Goal: Information Seeking & Learning: Learn about a topic

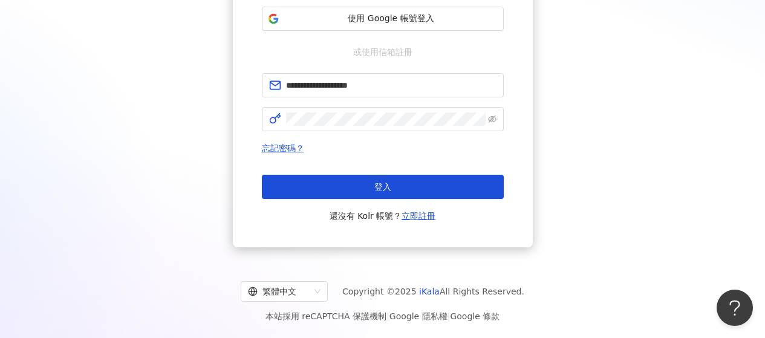
click at [365, 201] on div "登入 還沒有 Kolr 帳號？ 立即註冊" at bounding box center [383, 199] width 242 height 48
click at [370, 196] on button "登入" at bounding box center [383, 187] width 242 height 24
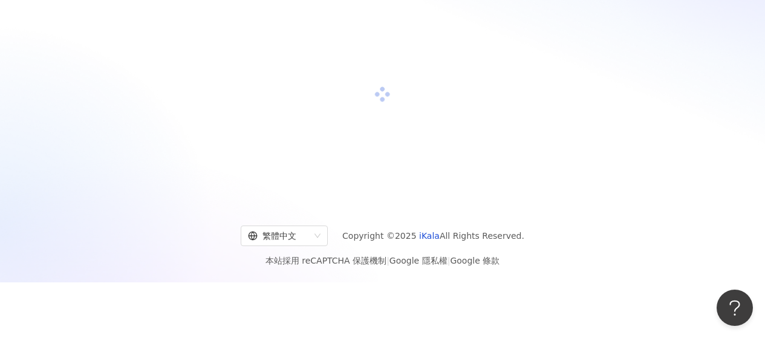
scroll to position [179, 0]
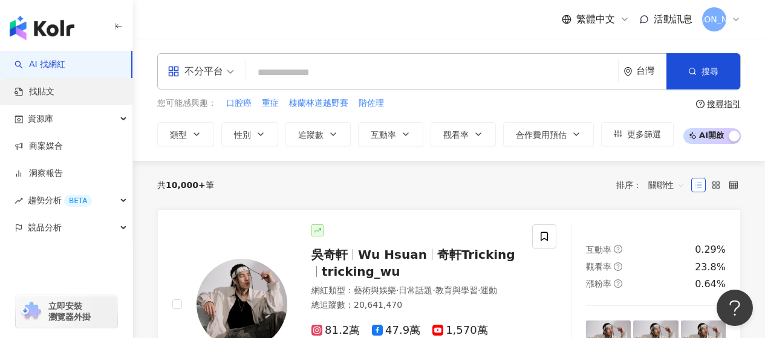
click at [54, 92] on link "找貼文" at bounding box center [35, 92] width 40 height 12
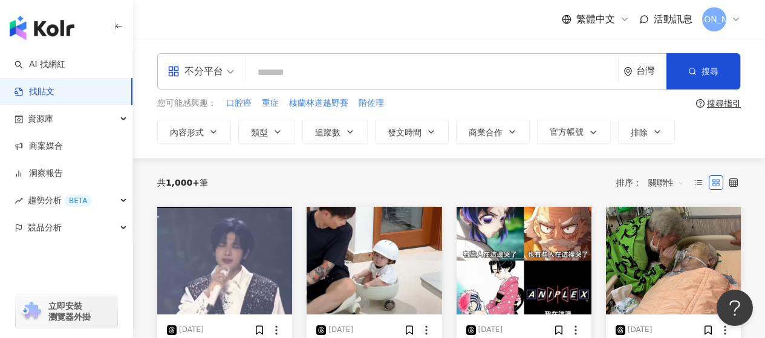
click at [246, 72] on div "不分平台 台灣 搜尋" at bounding box center [448, 71] width 583 height 36
click at [270, 68] on input "search" at bounding box center [432, 72] width 362 height 26
paste input "*******"
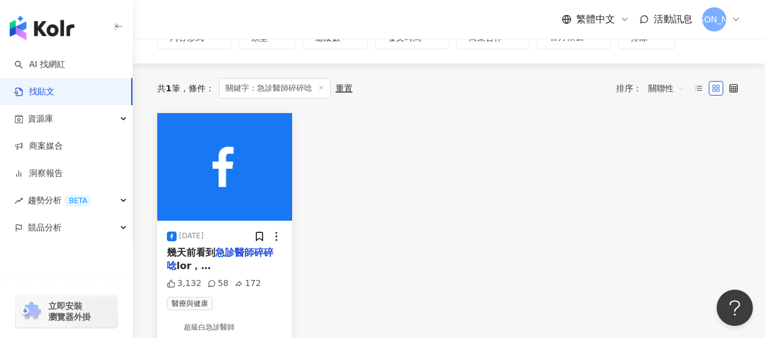
scroll to position [121, 0]
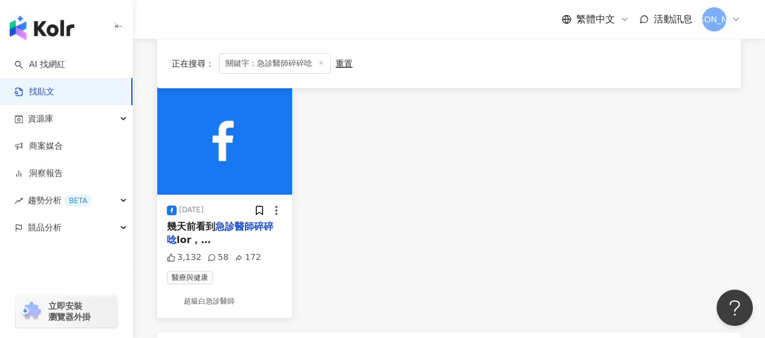
type input "*******"
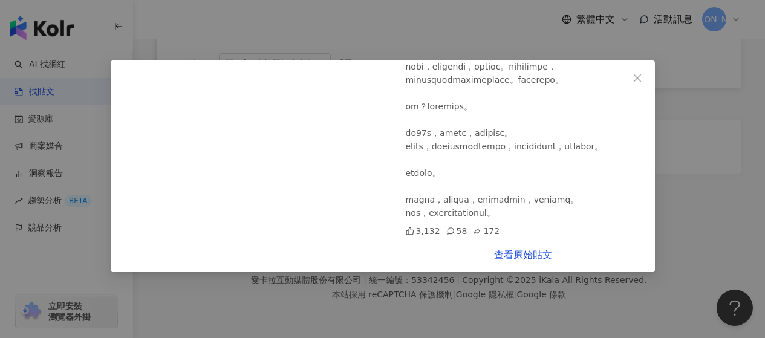
scroll to position [770, 0]
click at [641, 73] on icon "close" at bounding box center [637, 78] width 10 height 10
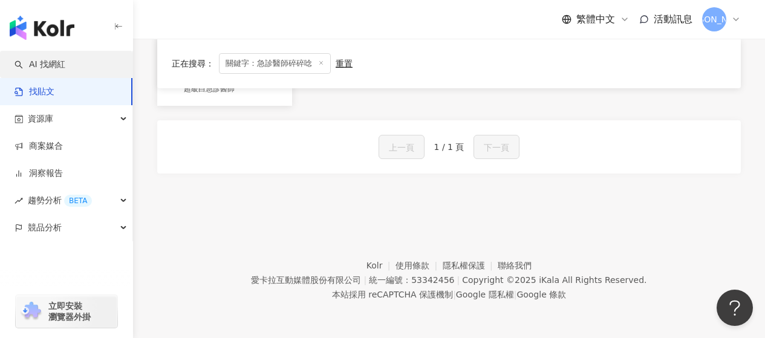
click at [52, 68] on link "AI 找網紅" at bounding box center [40, 65] width 51 height 12
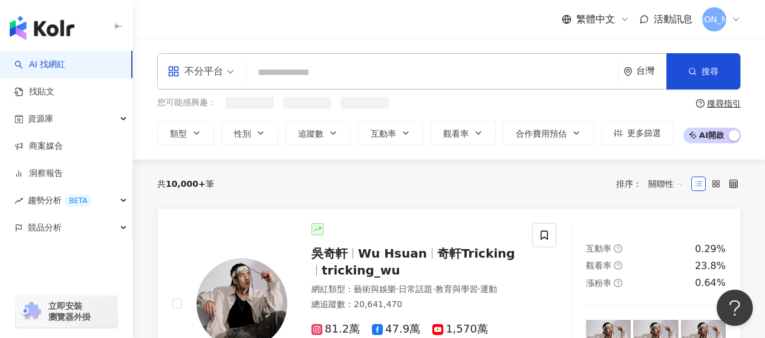
click at [277, 79] on input "search" at bounding box center [432, 72] width 362 height 23
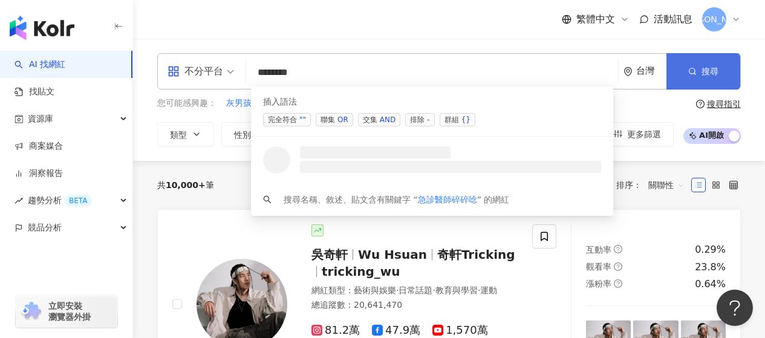
type input "*******"
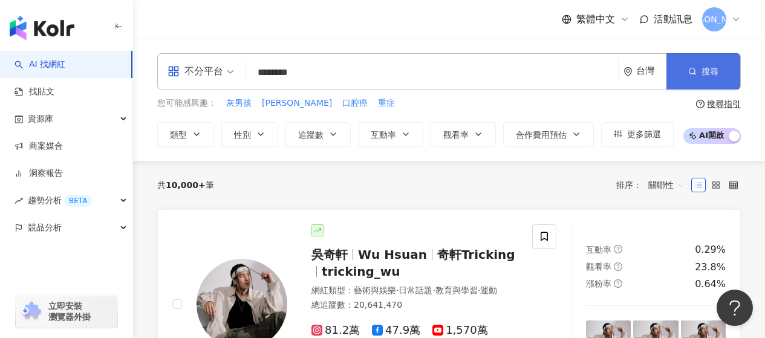
click at [679, 71] on button "搜尋" at bounding box center [703, 71] width 74 height 36
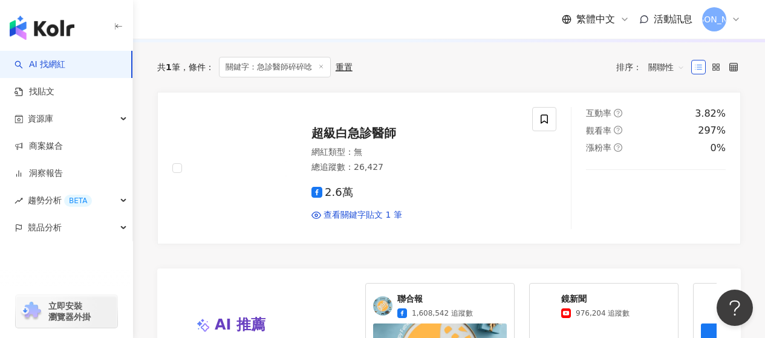
scroll to position [181, 0]
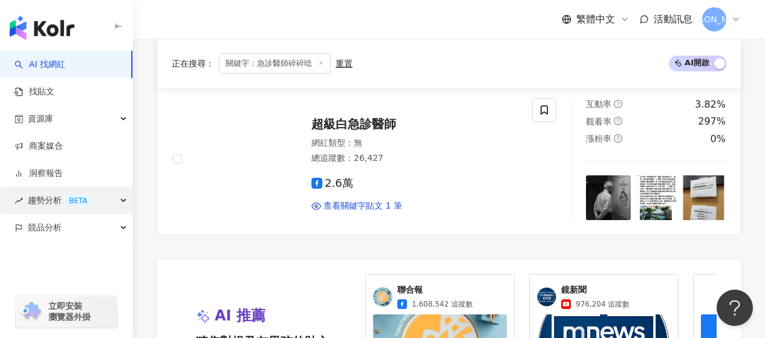
click at [47, 211] on span "趨勢分析 BETA" at bounding box center [60, 200] width 64 height 27
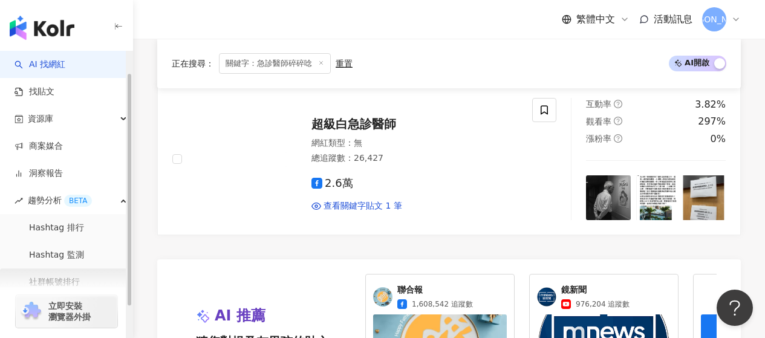
scroll to position [65, 0]
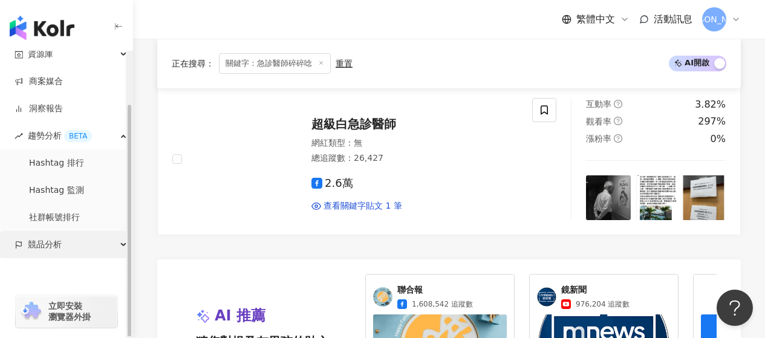
click at [47, 253] on span "競品分析" at bounding box center [45, 244] width 34 height 27
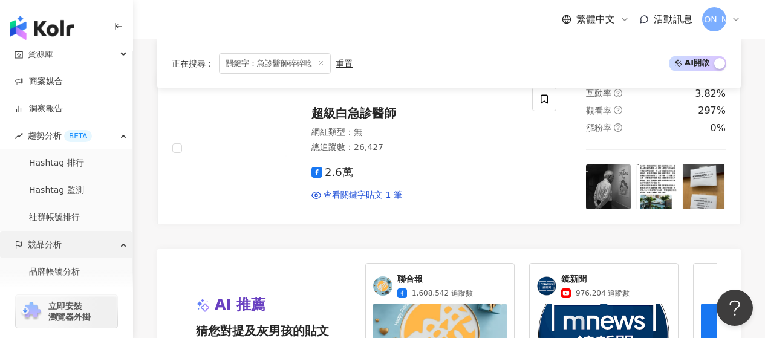
scroll to position [181, 0]
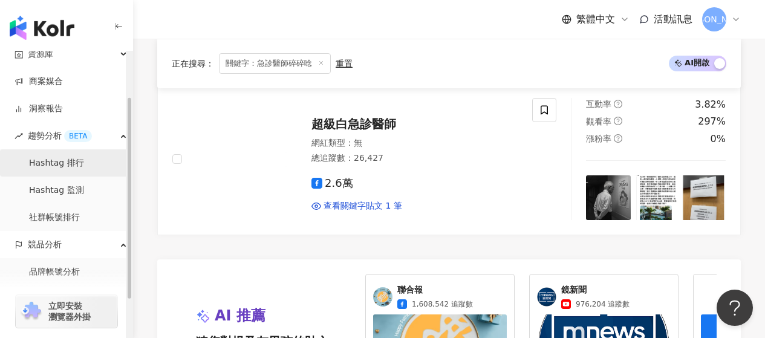
click at [84, 169] on link "Hashtag 排行" at bounding box center [56, 163] width 55 height 12
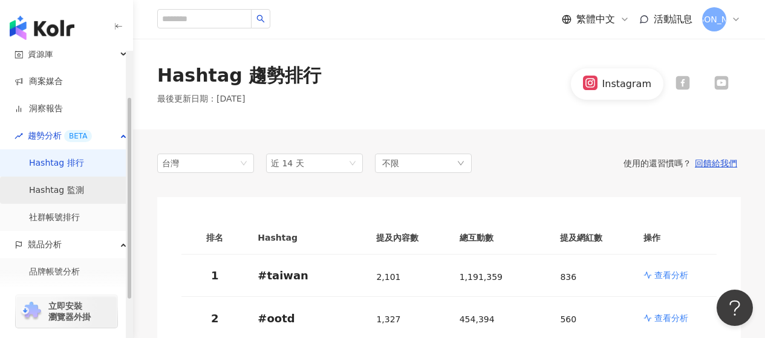
click at [83, 196] on link "Hashtag 監測" at bounding box center [56, 190] width 55 height 12
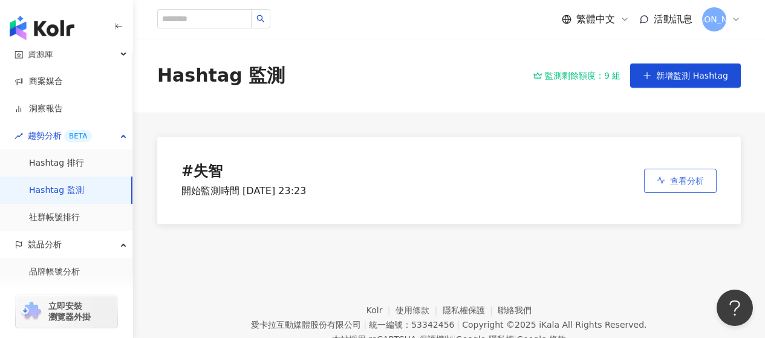
click at [659, 179] on icon "button" at bounding box center [661, 179] width 8 height 7
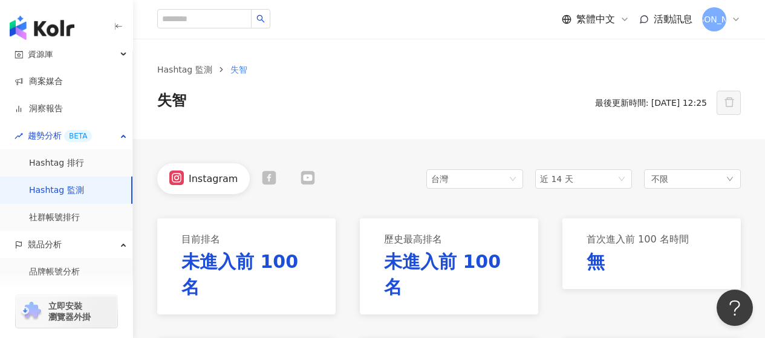
click at [610, 190] on div "台灣 近 14 天 不限" at bounding box center [583, 178] width 314 height 31
click at [607, 185] on span "近 14 天" at bounding box center [583, 179] width 87 height 18
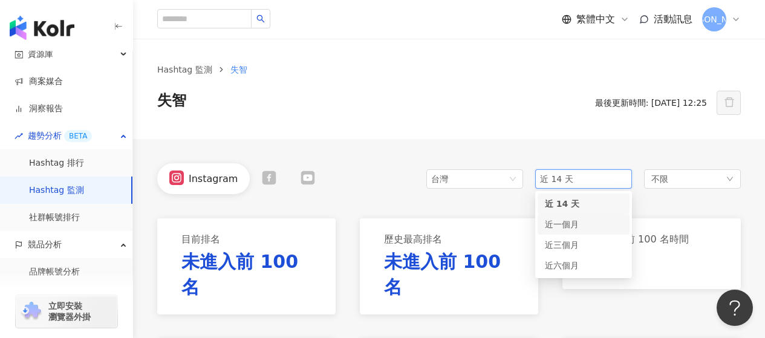
drag, startPoint x: 575, startPoint y: 228, endPoint x: 573, endPoint y: 247, distance: 18.9
click at [575, 235] on div "近 14 天 近一個月 近三個月 近六個月" at bounding box center [583, 234] width 92 height 82
click at [573, 247] on span "近三個月" at bounding box center [562, 245] width 34 height 10
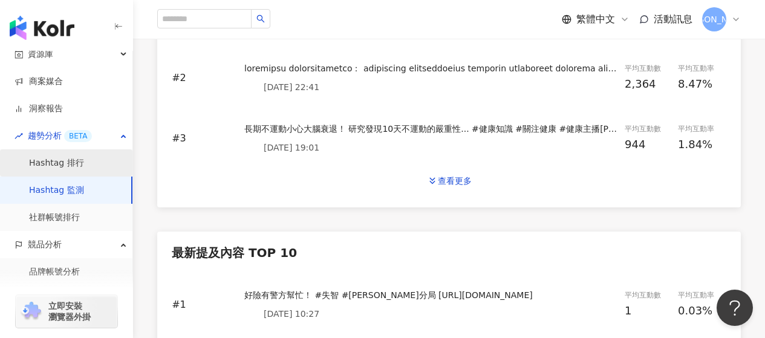
scroll to position [665, 0]
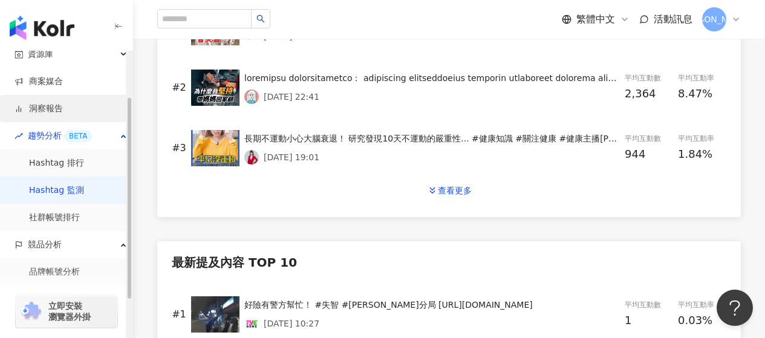
click at [63, 109] on link "洞察報告" at bounding box center [39, 109] width 48 height 12
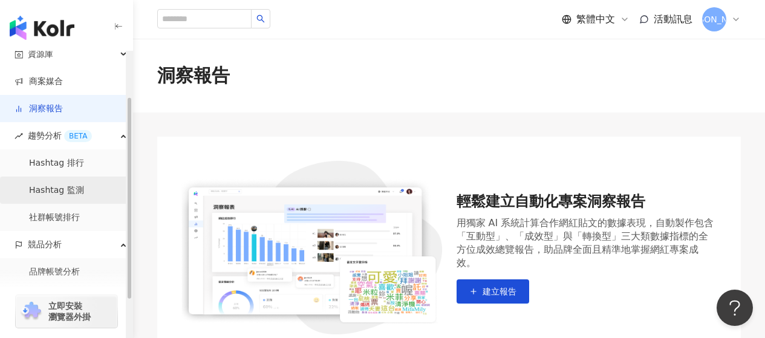
click at [59, 184] on link "Hashtag 監測" at bounding box center [56, 190] width 55 height 12
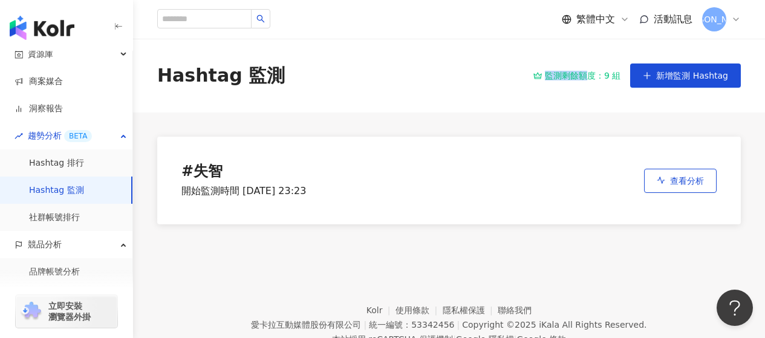
drag, startPoint x: 620, startPoint y: 68, endPoint x: 593, endPoint y: 74, distance: 27.9
click at [593, 74] on div "監測剩餘額度：9 組 新增監測 Hashtag" at bounding box center [636, 75] width 207 height 24
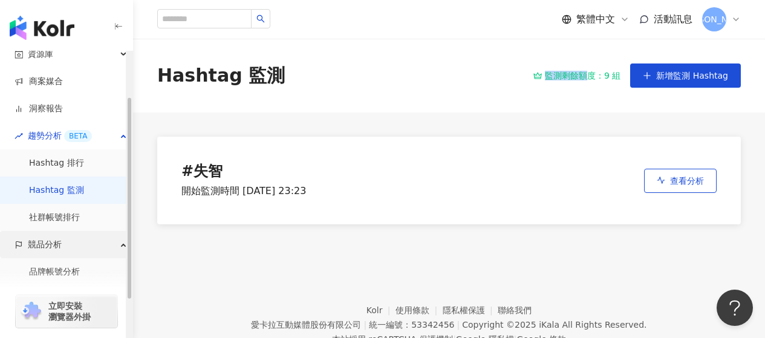
scroll to position [119, 0]
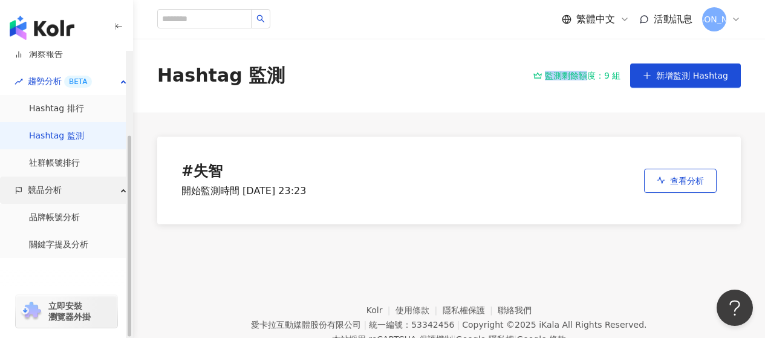
click at [73, 243] on link "關鍵字提及分析" at bounding box center [58, 245] width 59 height 12
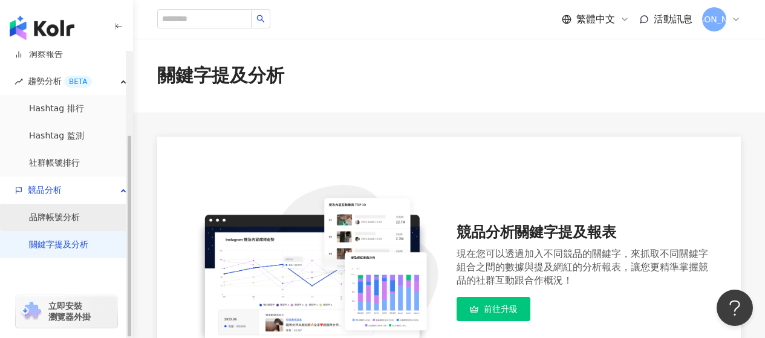
click at [44, 212] on link "品牌帳號分析" at bounding box center [54, 218] width 51 height 12
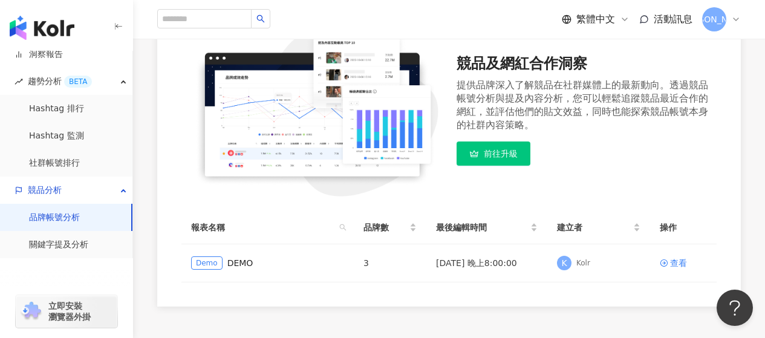
scroll to position [59, 0]
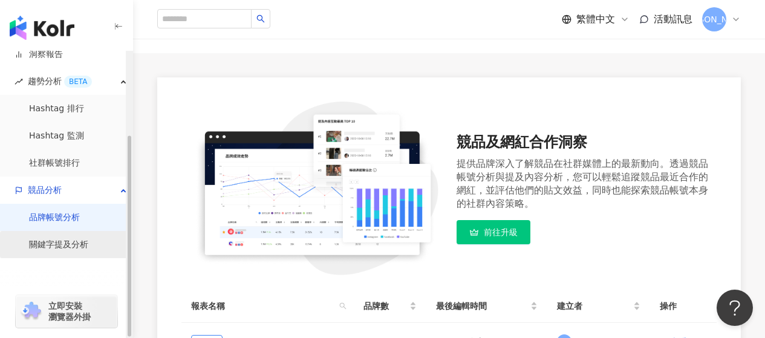
click at [54, 240] on link "關鍵字提及分析" at bounding box center [58, 245] width 59 height 12
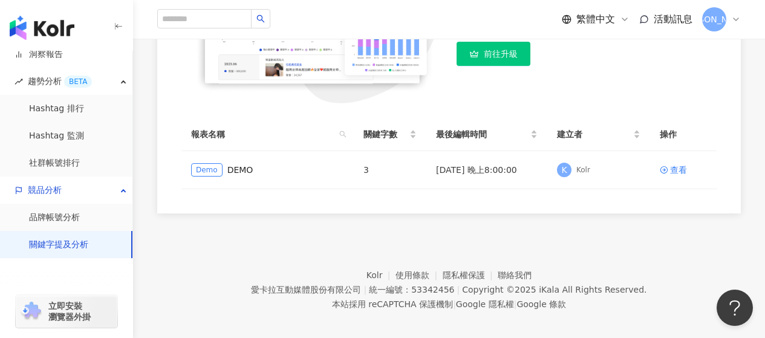
scroll to position [265, 0]
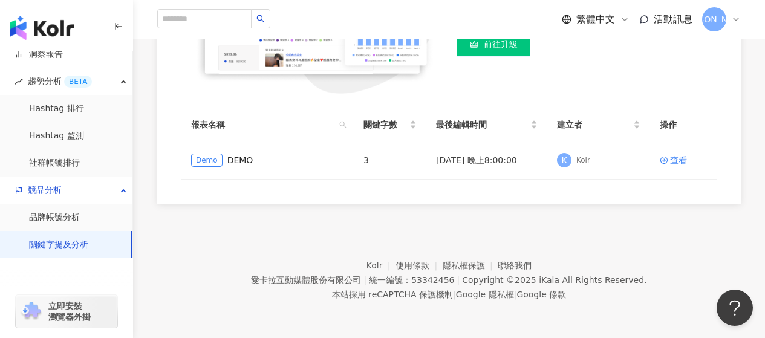
click at [513, 231] on footer "Kolr 使用條款 隱私權保護 聯絡我們 愛卡拉互動媒體股份有限公司 | 統一編號：53342456 | Copyright © 2025 iKala All…" at bounding box center [449, 271] width 632 height 134
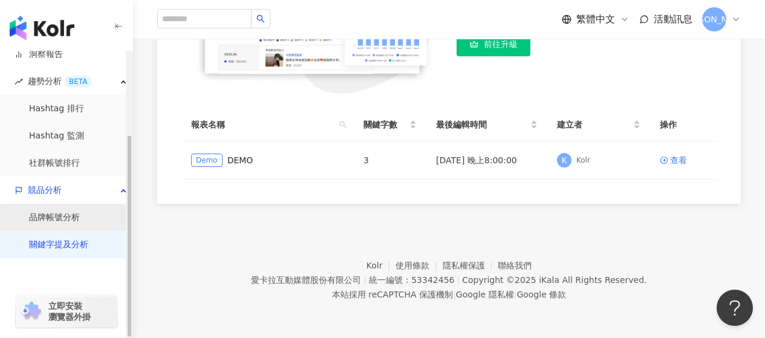
click at [70, 212] on link "品牌帳號分析" at bounding box center [54, 218] width 51 height 12
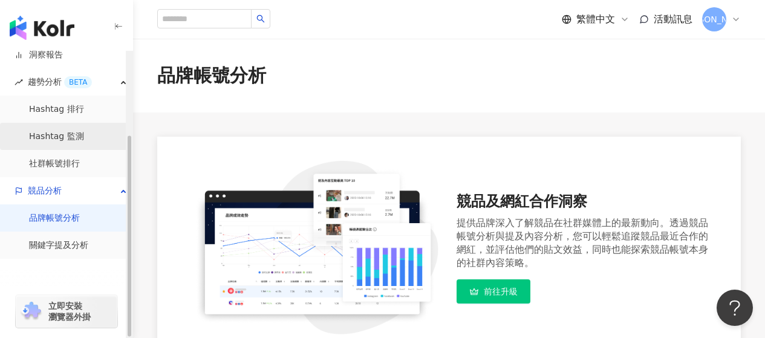
scroll to position [119, 0]
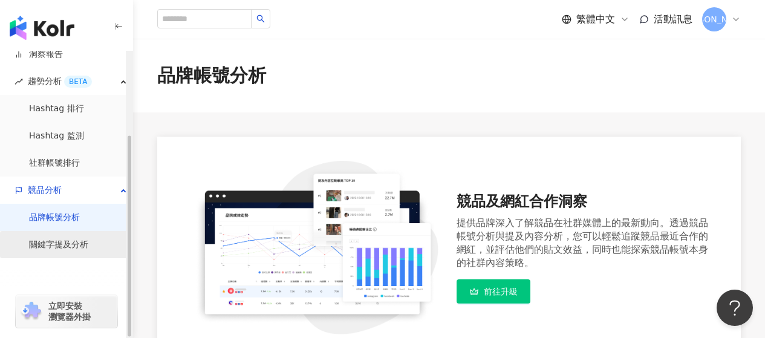
click at [80, 240] on link "關鍵字提及分析" at bounding box center [58, 245] width 59 height 12
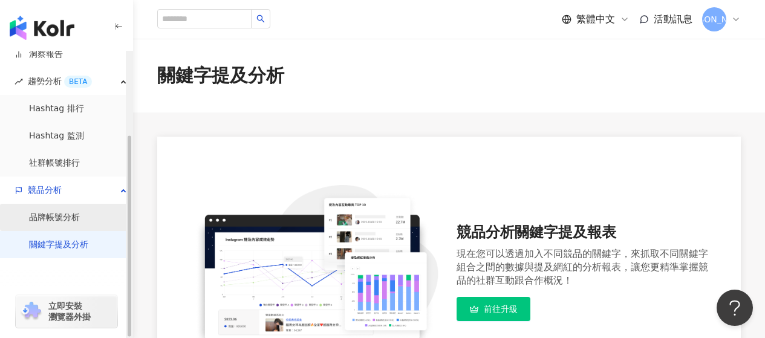
click at [76, 224] on link "品牌帳號分析" at bounding box center [54, 218] width 51 height 12
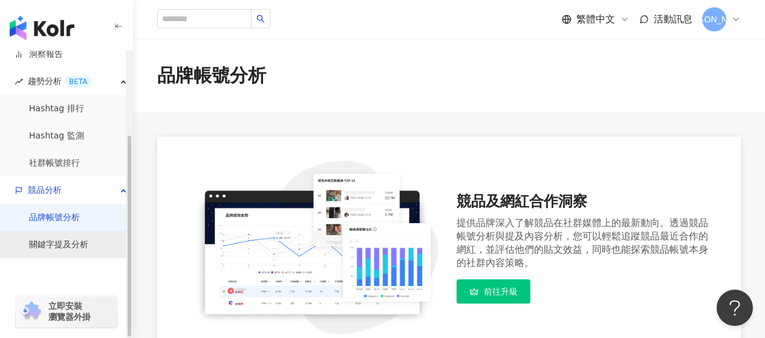
click at [83, 241] on link "關鍵字提及分析" at bounding box center [58, 245] width 59 height 12
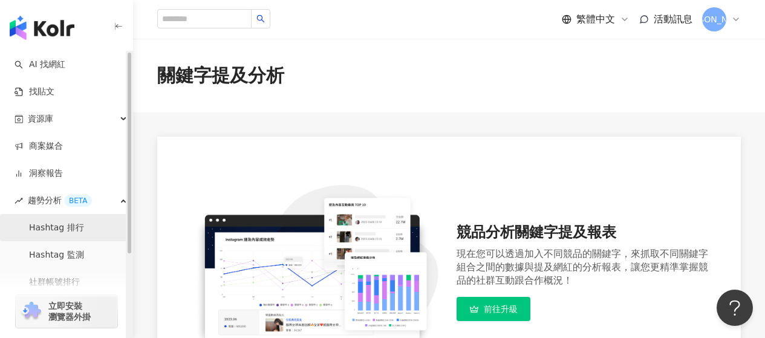
scroll to position [119, 0]
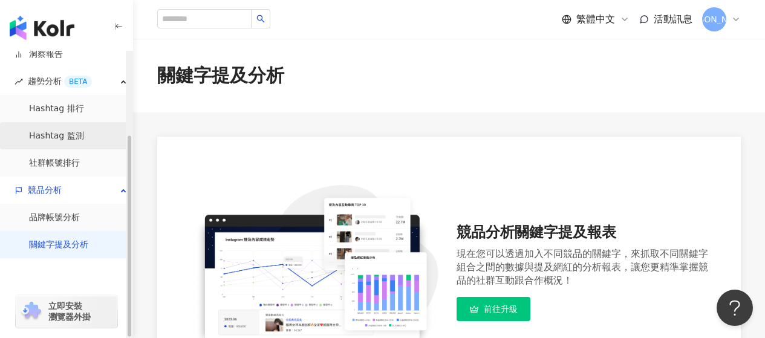
click at [65, 134] on link "Hashtag 監測" at bounding box center [56, 136] width 55 height 12
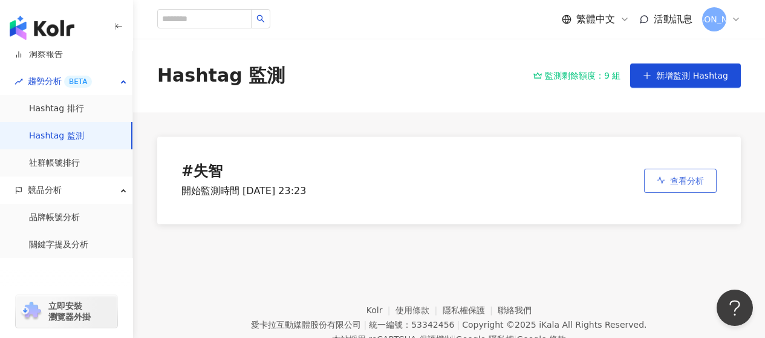
click at [678, 176] on span "查看分析" at bounding box center [687, 181] width 34 height 10
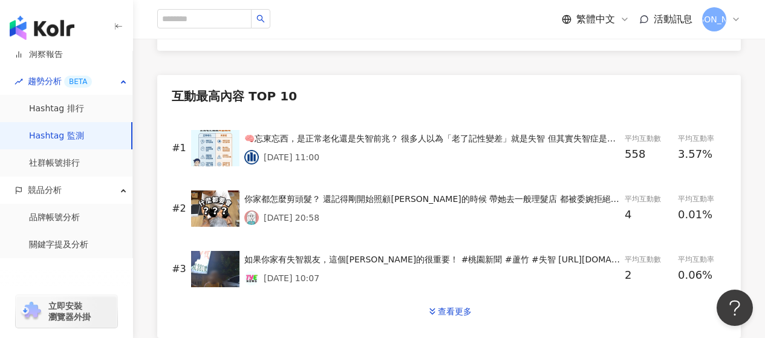
scroll to position [604, 0]
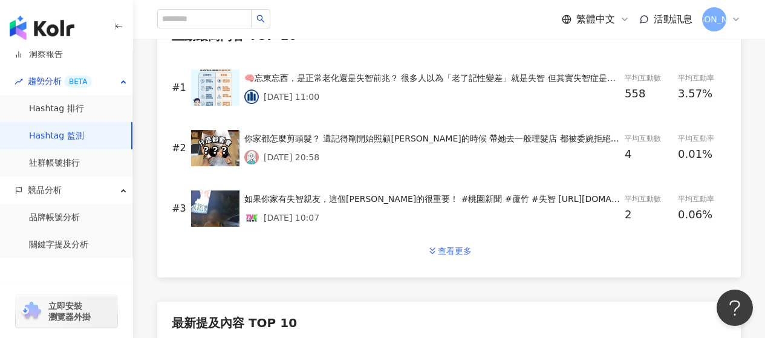
click at [453, 239] on button "查看更多" at bounding box center [449, 251] width 70 height 24
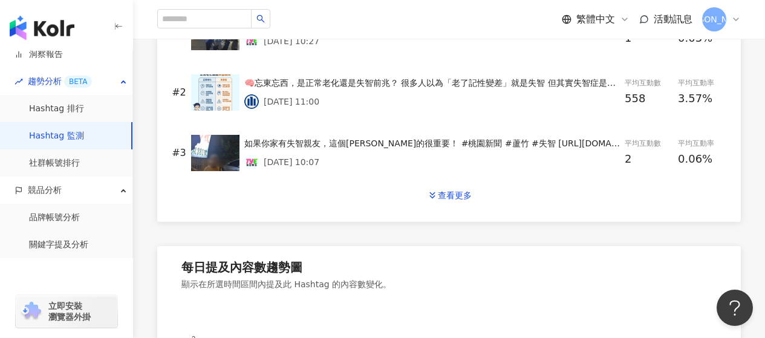
scroll to position [1088, 0]
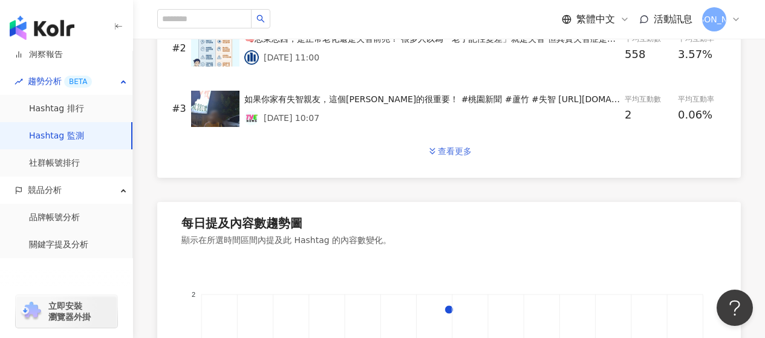
click at [465, 143] on button "查看更多" at bounding box center [449, 151] width 70 height 24
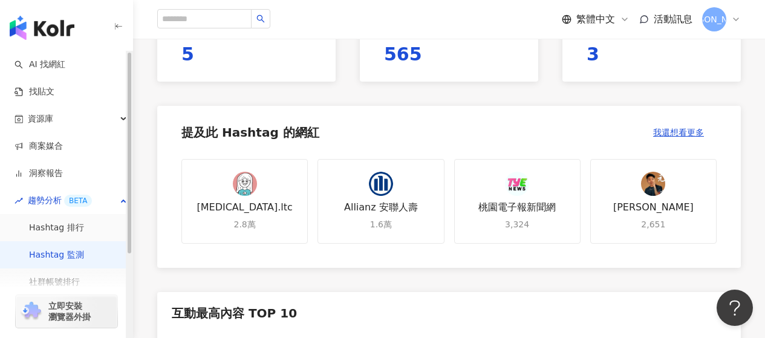
scroll to position [302, 0]
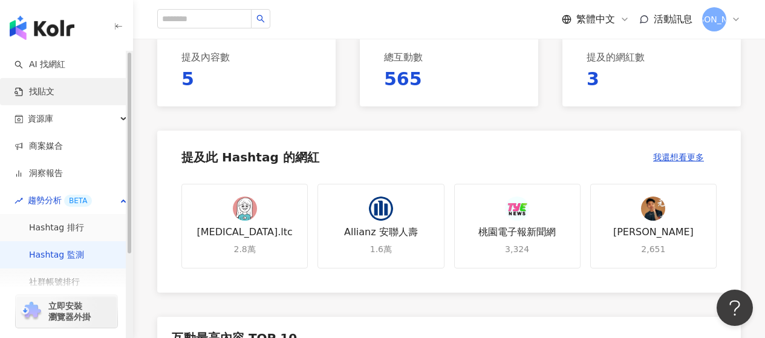
click at [44, 98] on link "找貼文" at bounding box center [35, 92] width 40 height 12
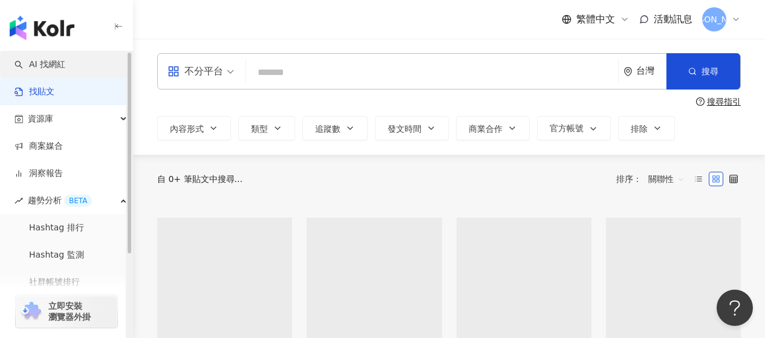
click at [59, 71] on link "AI 找網紅" at bounding box center [40, 65] width 51 height 12
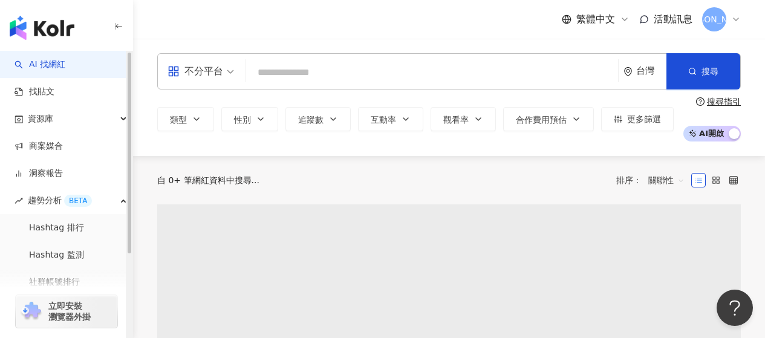
click at [312, 80] on input "search" at bounding box center [432, 72] width 362 height 23
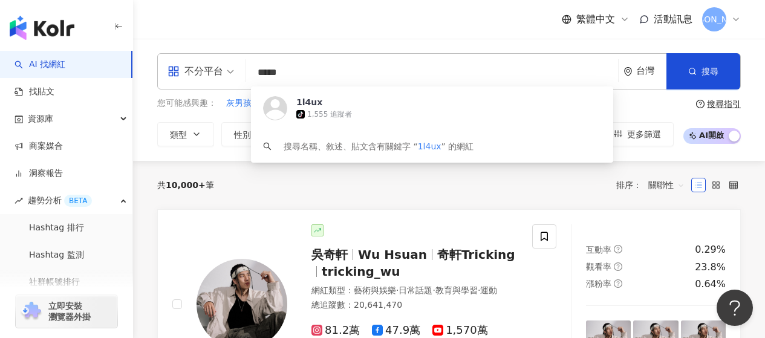
click at [297, 74] on input "*****" at bounding box center [432, 72] width 362 height 23
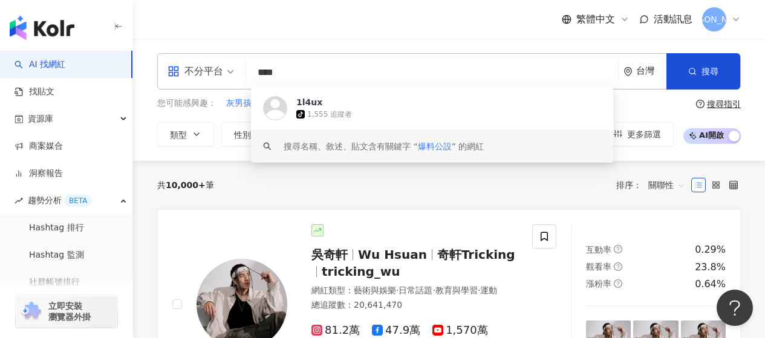
type input "****"
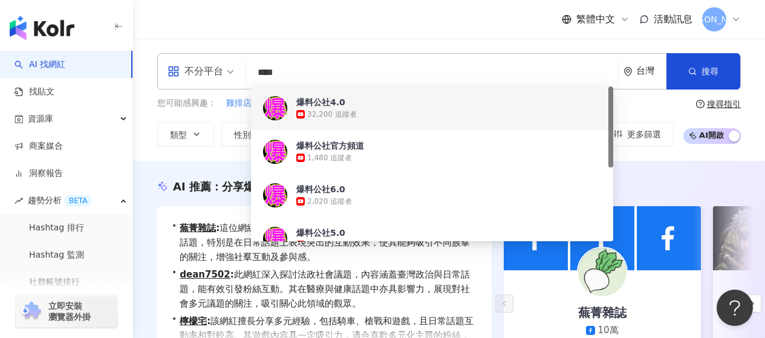
click at [374, 111] on div "32,200 追蹤者" at bounding box center [448, 114] width 305 height 12
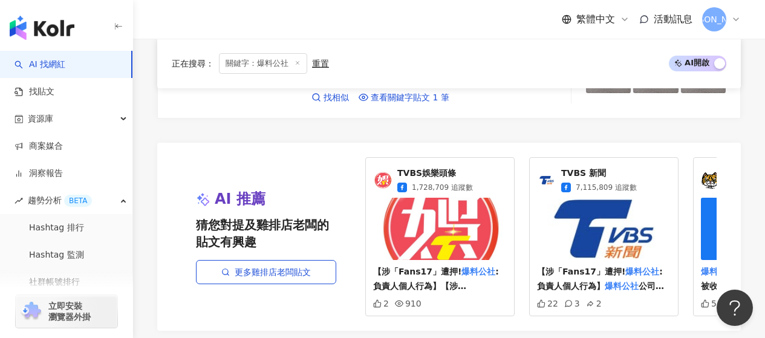
scroll to position [2780, 0]
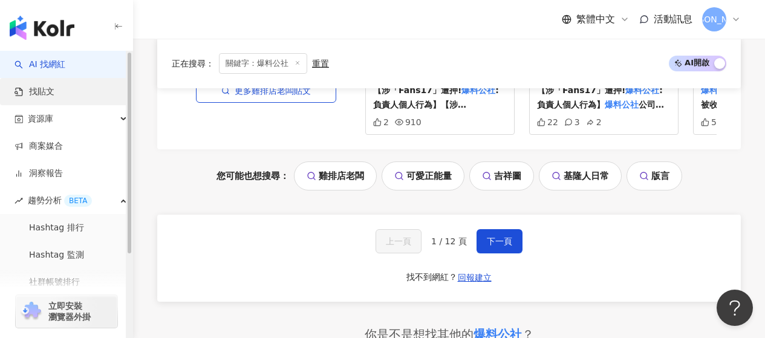
click at [54, 92] on link "找貼文" at bounding box center [35, 92] width 40 height 12
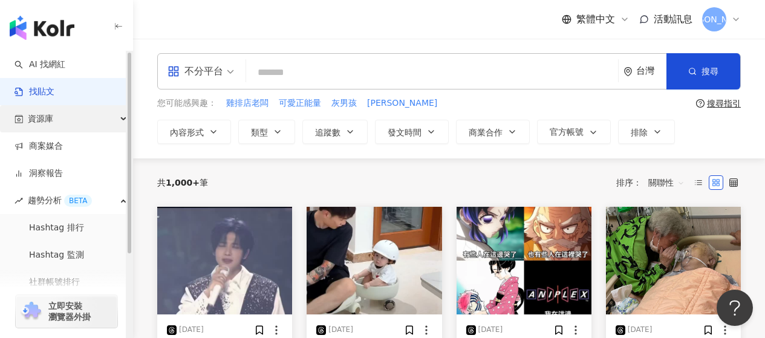
click at [51, 127] on span "資源庫" at bounding box center [40, 118] width 25 height 27
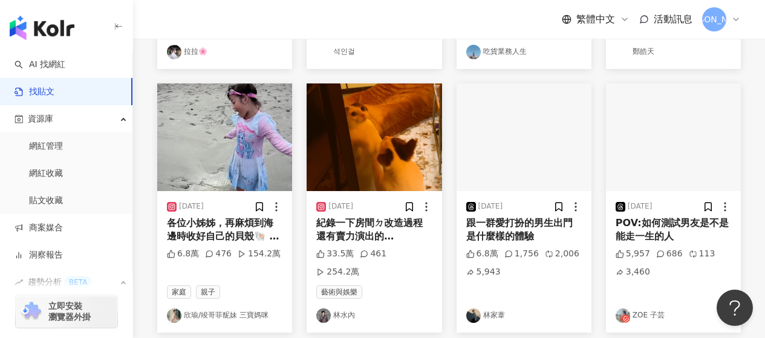
scroll to position [725, 0]
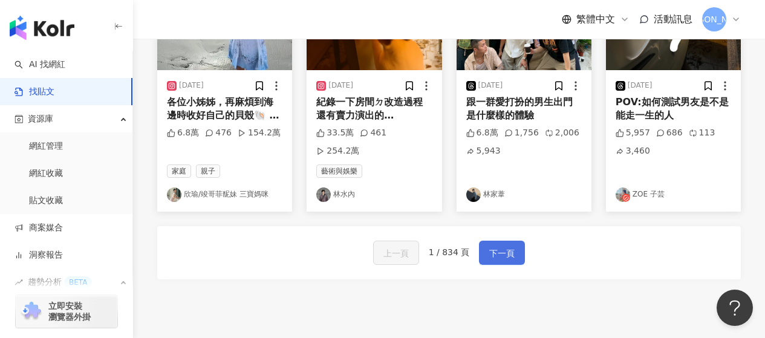
click at [496, 246] on span "下一頁" at bounding box center [501, 253] width 25 height 15
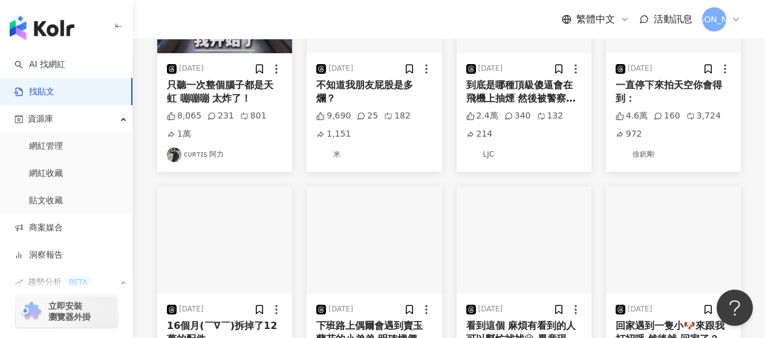
scroll to position [302, 0]
